Goal: Information Seeking & Learning: Learn about a topic

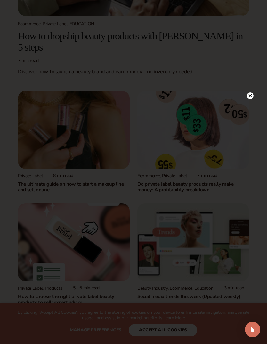
scroll to position [166, 0]
click at [253, 99] on circle at bounding box center [250, 102] width 7 height 7
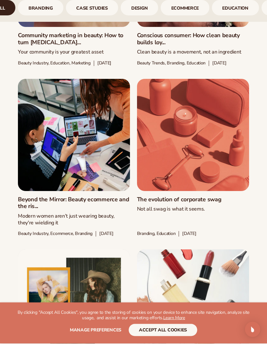
scroll to position [672, 0]
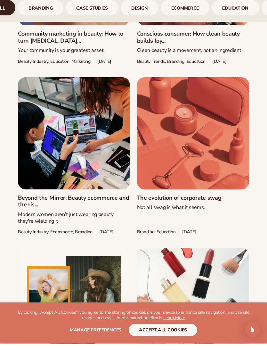
click at [186, 334] on button "accept all cookies" at bounding box center [163, 337] width 69 height 12
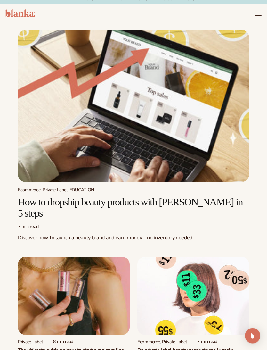
scroll to position [0, 0]
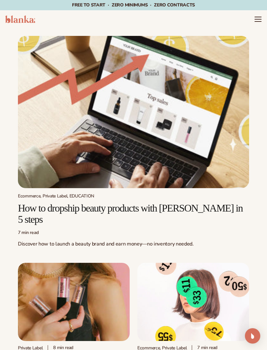
click at [260, 19] on icon "Menu" at bounding box center [258, 19] width 6 height 0
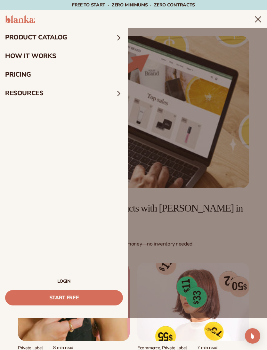
click at [18, 73] on link "pricing" at bounding box center [64, 74] width 128 height 19
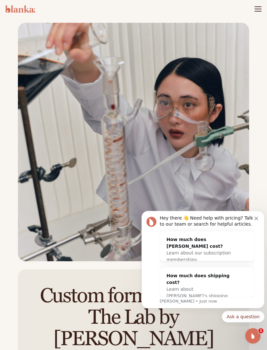
scroll to position [638, 0]
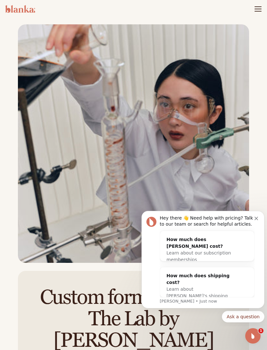
click at [215, 276] on div "How much does shipping cost?" at bounding box center [201, 279] width 69 height 13
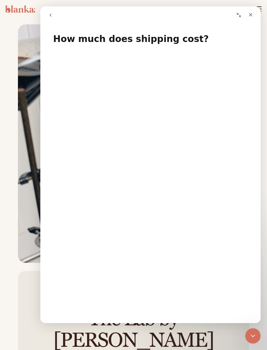
scroll to position [0, 0]
click at [254, 13] on div "Close" at bounding box center [251, 15] width 12 height 12
